Goal: Find specific page/section: Find specific page/section

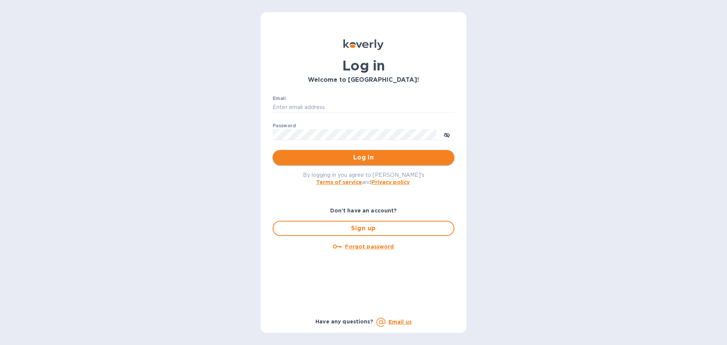
type input "office@morningpep.com"
click at [331, 164] on button "Log in" at bounding box center [364, 157] width 182 height 15
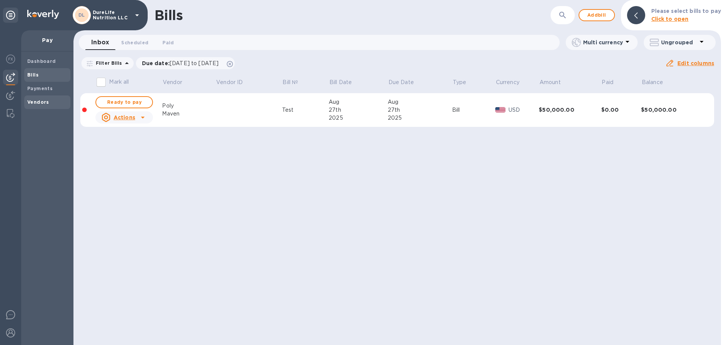
click at [39, 99] on b "Vendors" at bounding box center [38, 102] width 22 height 6
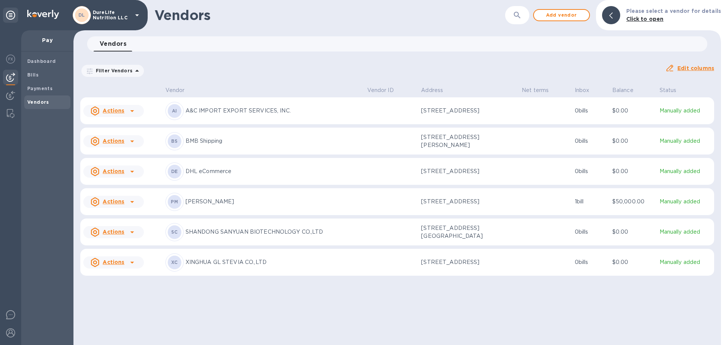
click at [396, 114] on td at bounding box center [391, 110] width 54 height 27
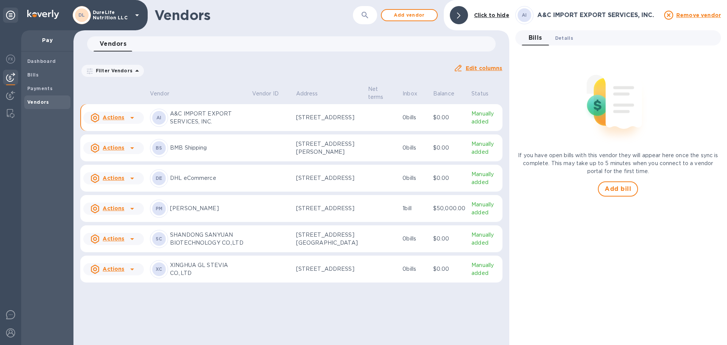
click at [570, 40] on span "Details 0" at bounding box center [564, 38] width 18 height 8
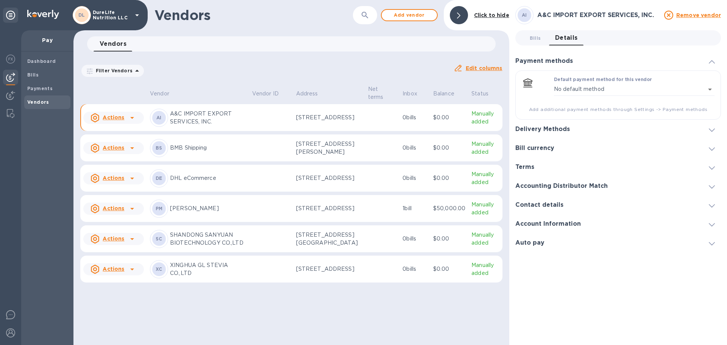
click at [715, 131] on div at bounding box center [712, 129] width 18 height 8
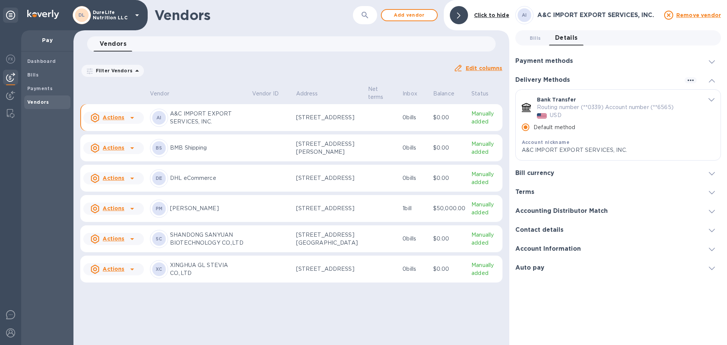
click at [709, 98] on span "default-method" at bounding box center [711, 99] width 6 height 7
